Goal: Task Accomplishment & Management: Manage account settings

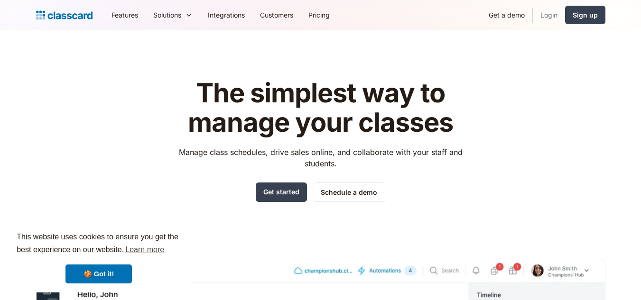
click at [548, 15] on link "Login" at bounding box center [549, 14] width 32 height 21
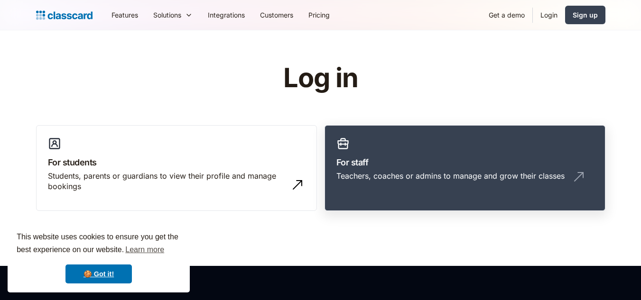
click at [407, 152] on link "For staff Teachers, coaches or admins to manage and grow their classes" at bounding box center [465, 168] width 281 height 86
